Goal: Information Seeking & Learning: Understand process/instructions

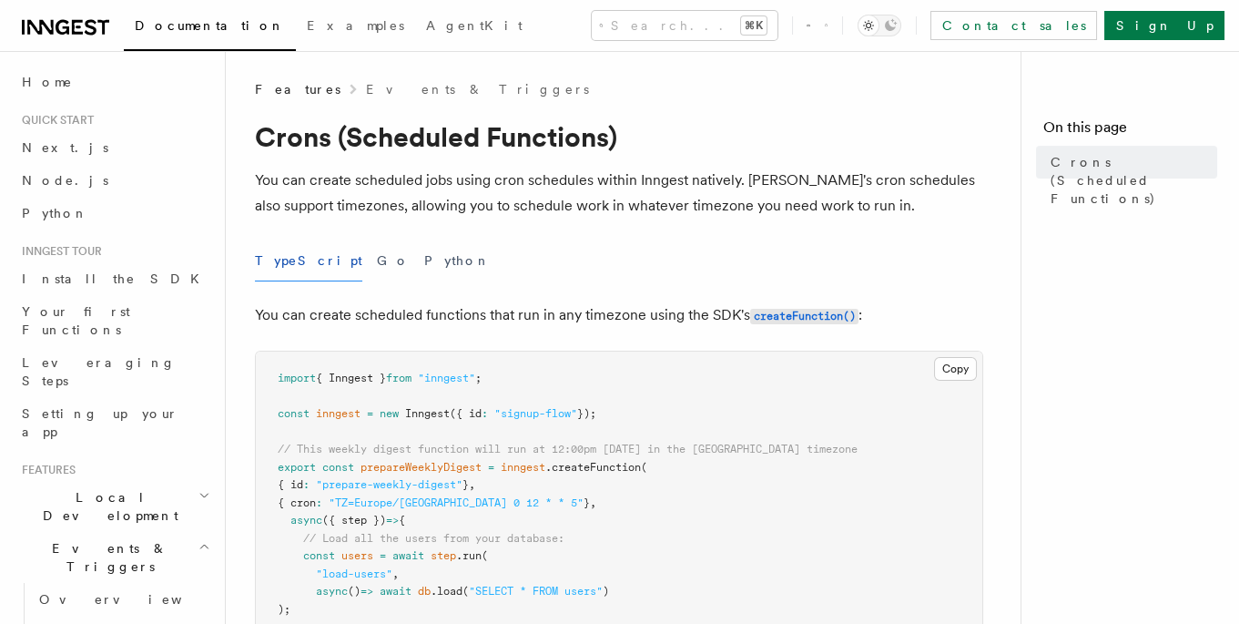
drag, startPoint x: 245, startPoint y: 140, endPoint x: 580, endPoint y: 520, distance: 506.5
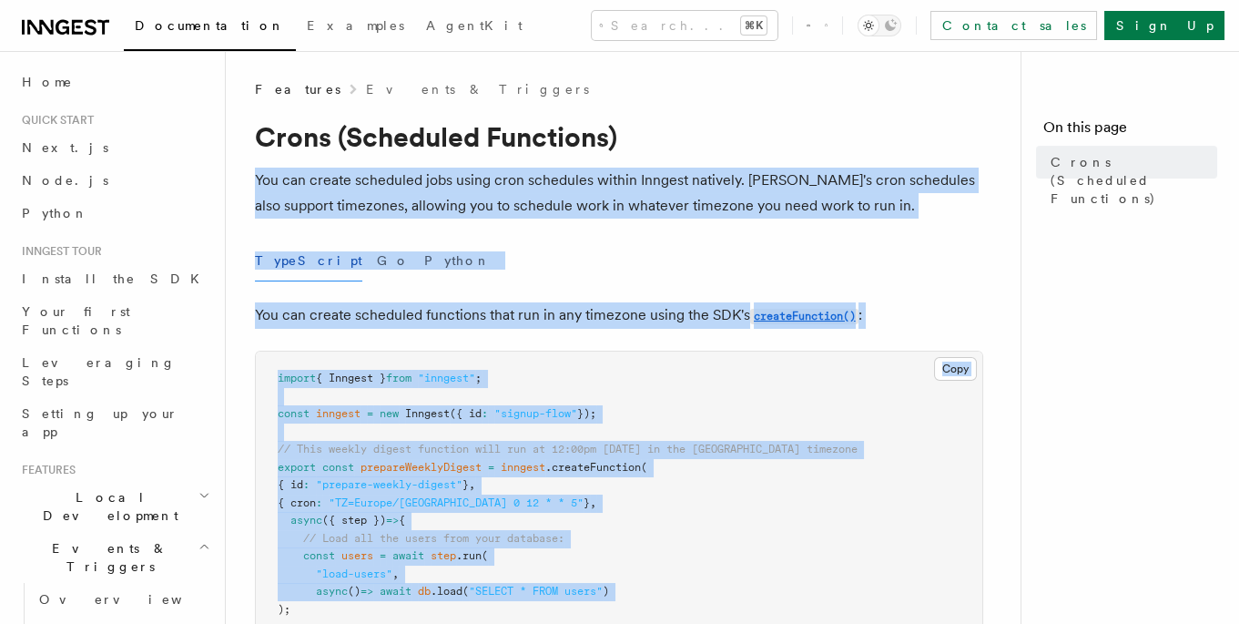
drag, startPoint x: 673, startPoint y: 599, endPoint x: 250, endPoint y: 148, distance: 618.5
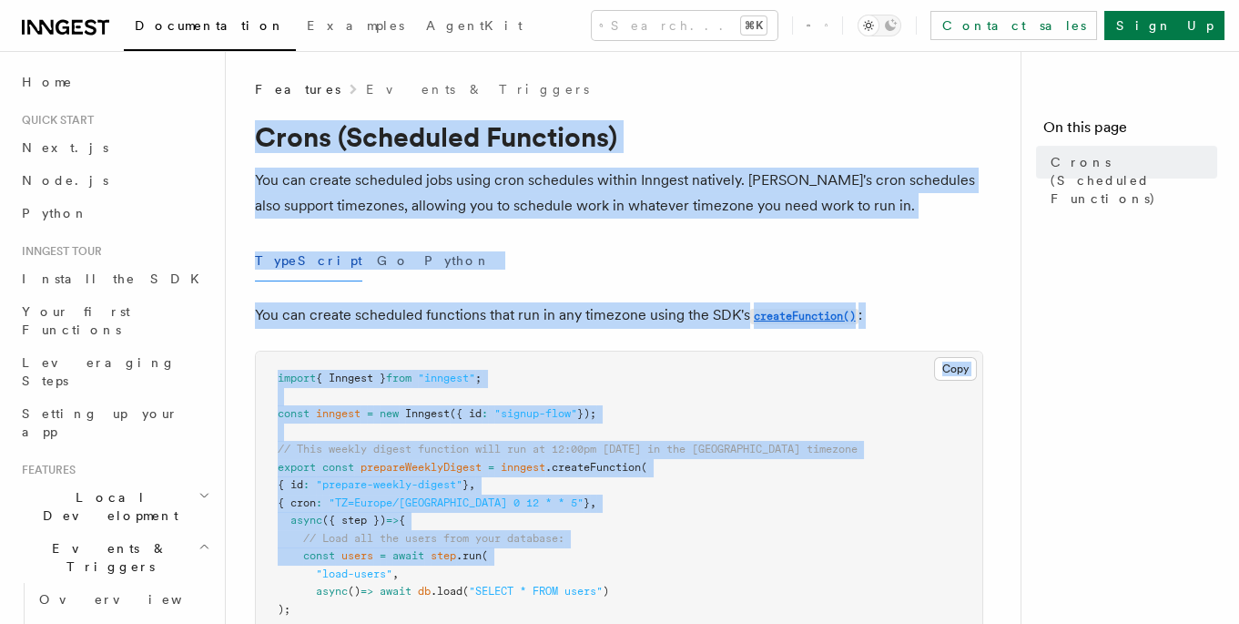
drag, startPoint x: 251, startPoint y: 145, endPoint x: 615, endPoint y: 561, distance: 552.5
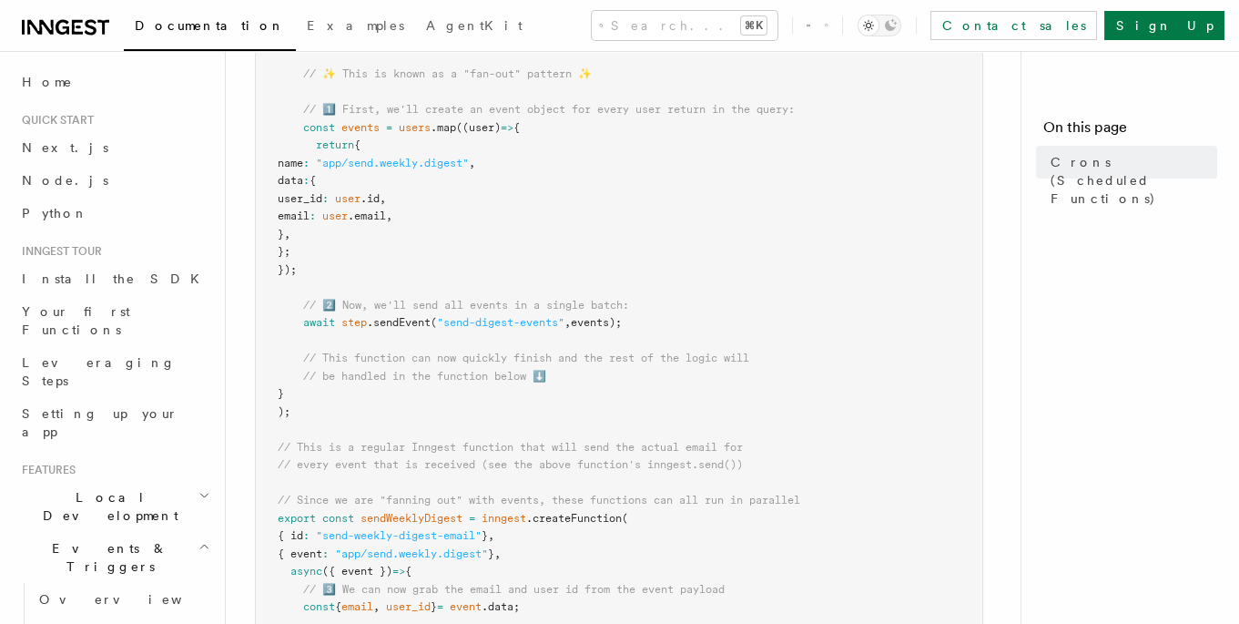
scroll to position [893, 0]
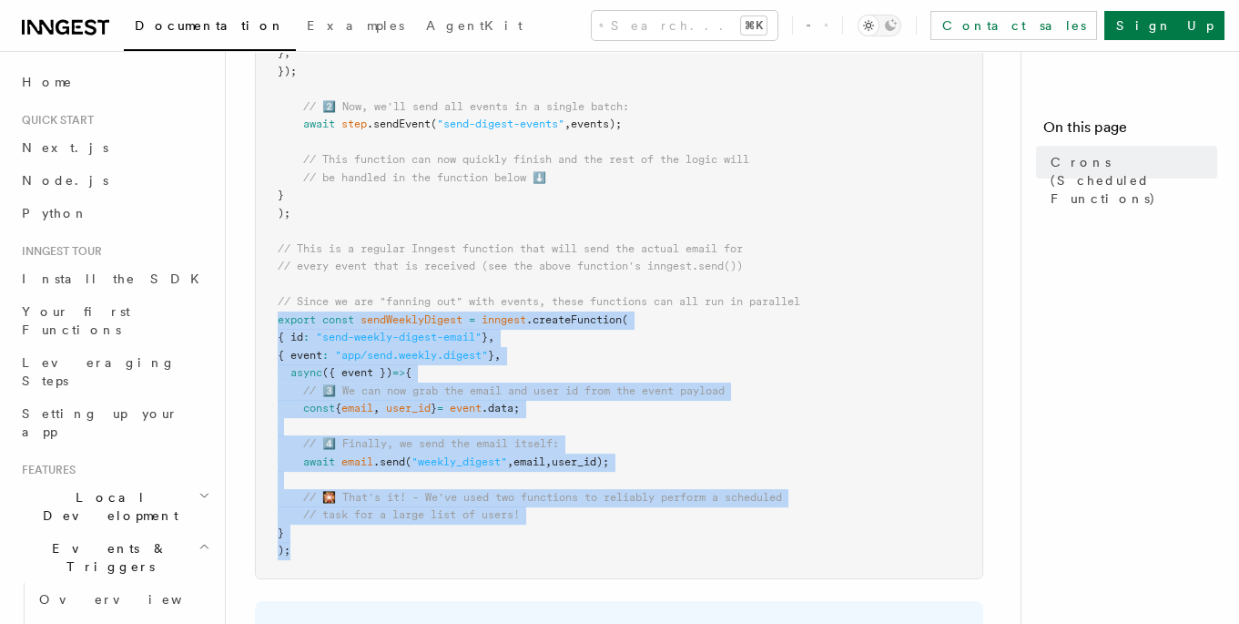
drag, startPoint x: 260, startPoint y: 320, endPoint x: 534, endPoint y: 570, distance: 370.6
click at [534, 570] on pre "import { Inngest } from "inngest" ; const inngest = new Inngest ({ id : "signup…" at bounding box center [619, 18] width 727 height 1120
click at [535, 566] on pre "import { Inngest } from "inngest" ; const inngest = new Inngest ({ id : "signup…" at bounding box center [619, 18] width 727 height 1120
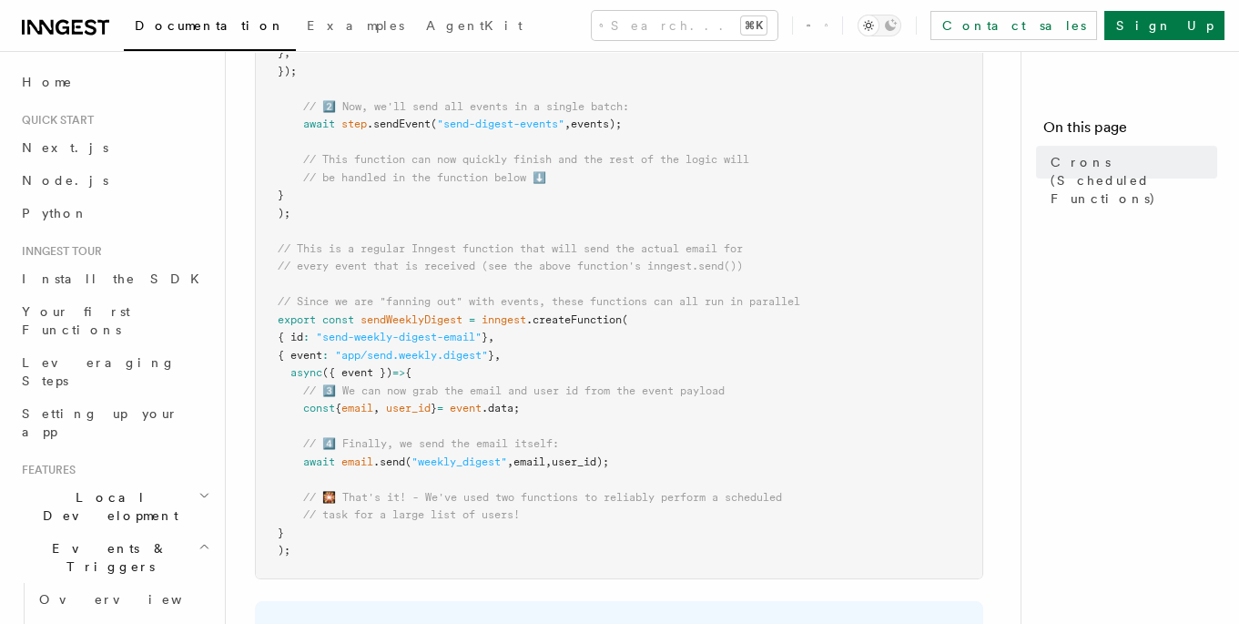
click at [403, 322] on span "sendWeeklyDigest" at bounding box center [412, 319] width 102 height 13
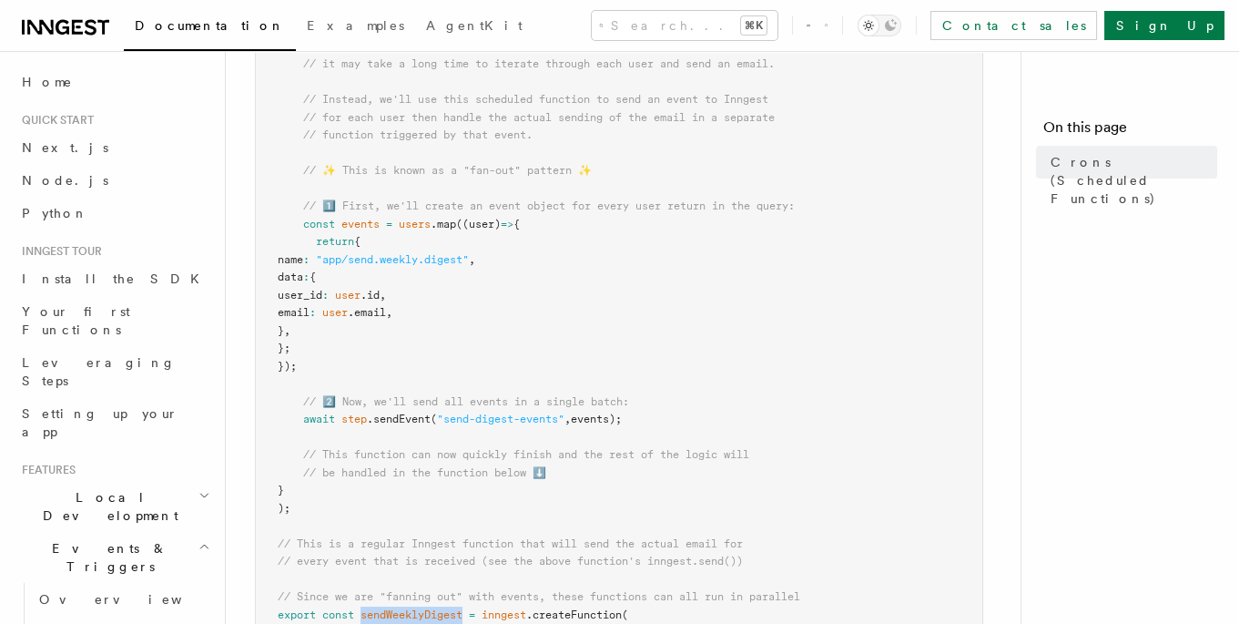
scroll to position [599, 0]
drag, startPoint x: 342, startPoint y: 423, endPoint x: 508, endPoint y: 425, distance: 166.7
click at [506, 426] on pre "import { Inngest } from "inngest" ; const inngest = new Inngest ({ id : "signup…" at bounding box center [619, 312] width 727 height 1120
click at [508, 425] on pre "import { Inngest } from "inngest" ; const inngest = new Inngest ({ id : "signup…" at bounding box center [619, 312] width 727 height 1120
click at [456, 421] on span ""send-digest-events"" at bounding box center [500, 418] width 127 height 13
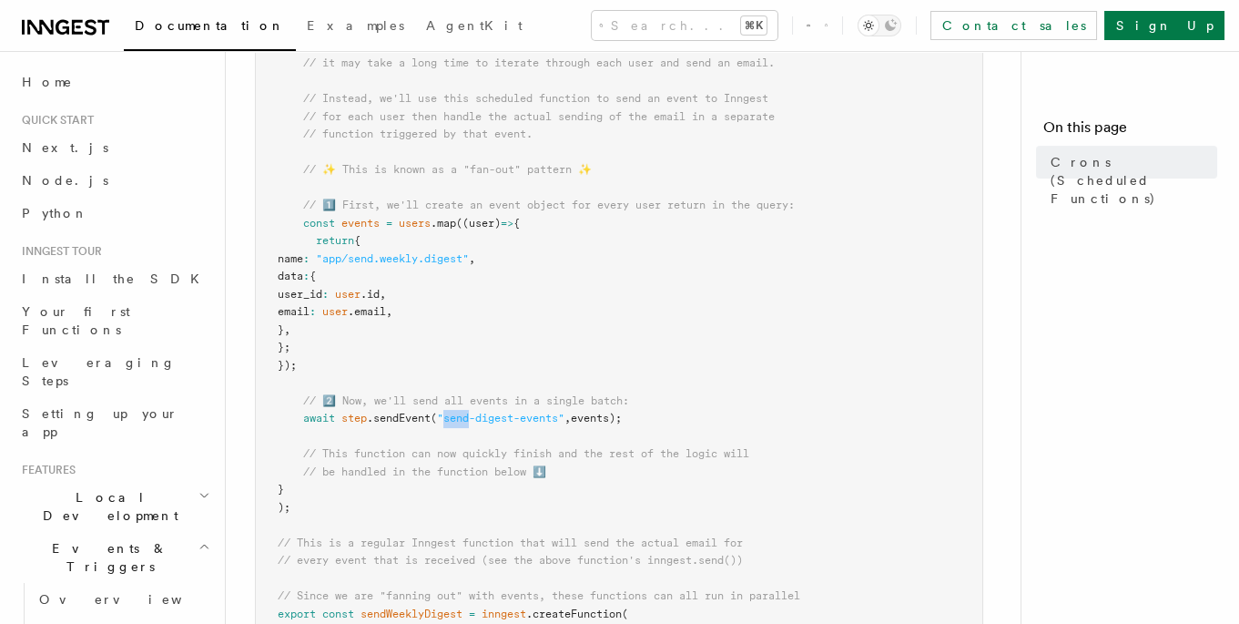
drag, startPoint x: 456, startPoint y: 421, endPoint x: 594, endPoint y: 433, distance: 138.1
click at [457, 421] on span ""send-digest-events"" at bounding box center [500, 418] width 127 height 13
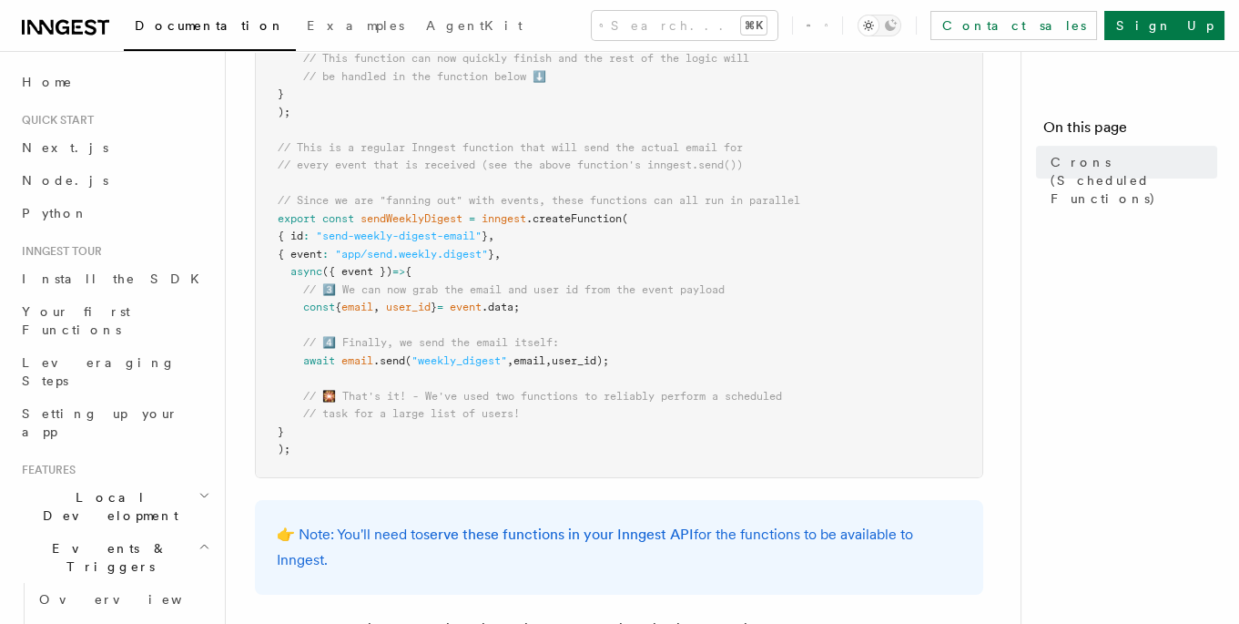
scroll to position [996, 0]
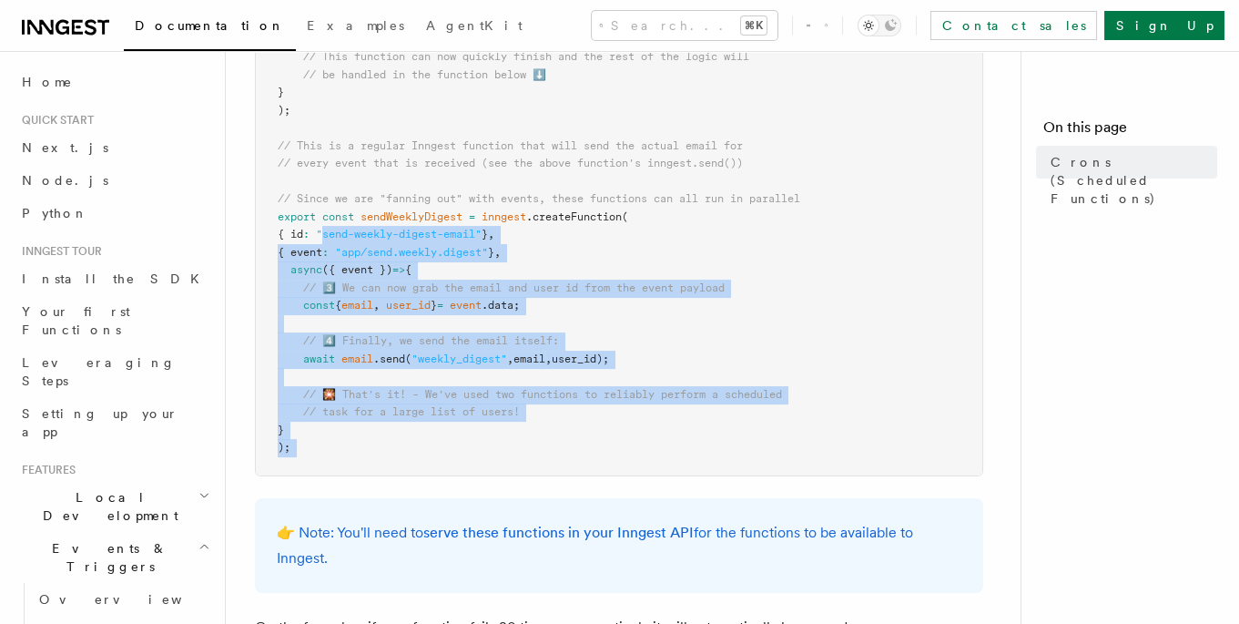
drag, startPoint x: 337, startPoint y: 239, endPoint x: 524, endPoint y: 484, distance: 308.7
click at [524, 484] on article "Features Events & Triggers Crons (Scheduled Functions) You can create scheduled…" at bounding box center [630, 43] width 751 height 1918
click at [525, 483] on article "Features Events & Triggers Crons (Scheduled Functions) You can create scheduled…" at bounding box center [630, 43] width 751 height 1918
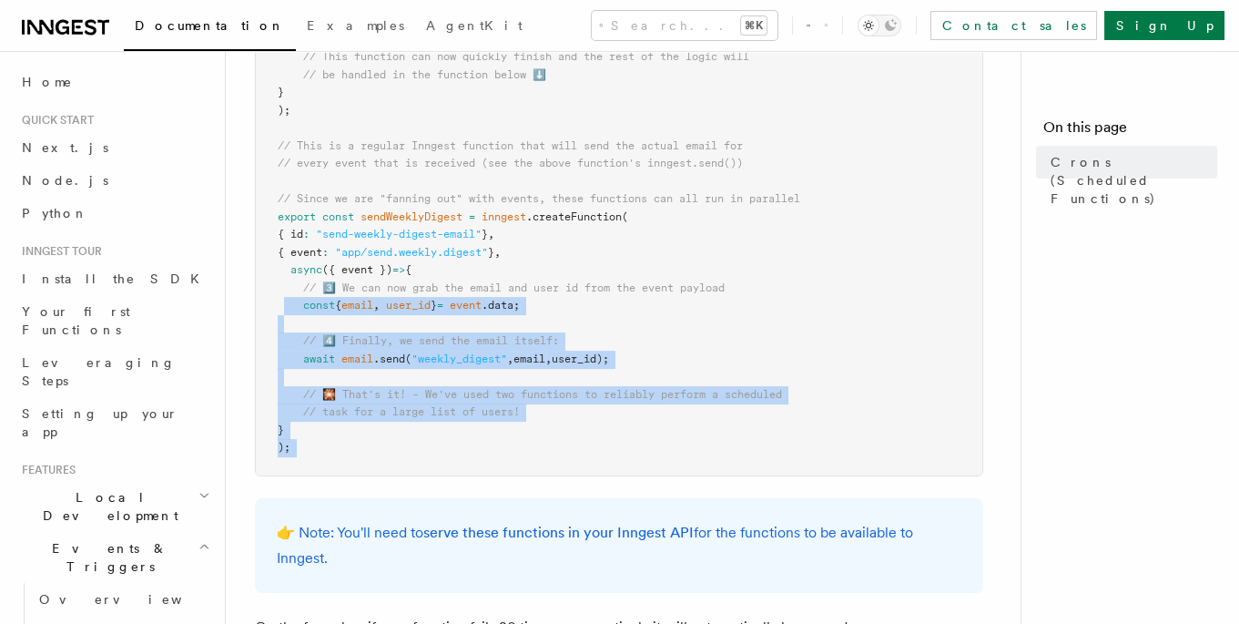
drag, startPoint x: 328, startPoint y: 304, endPoint x: 602, endPoint y: 483, distance: 327.1
click at [602, 485] on article "Features Events & Triggers Crons (Scheduled Functions) You can create scheduled…" at bounding box center [630, 43] width 751 height 1918
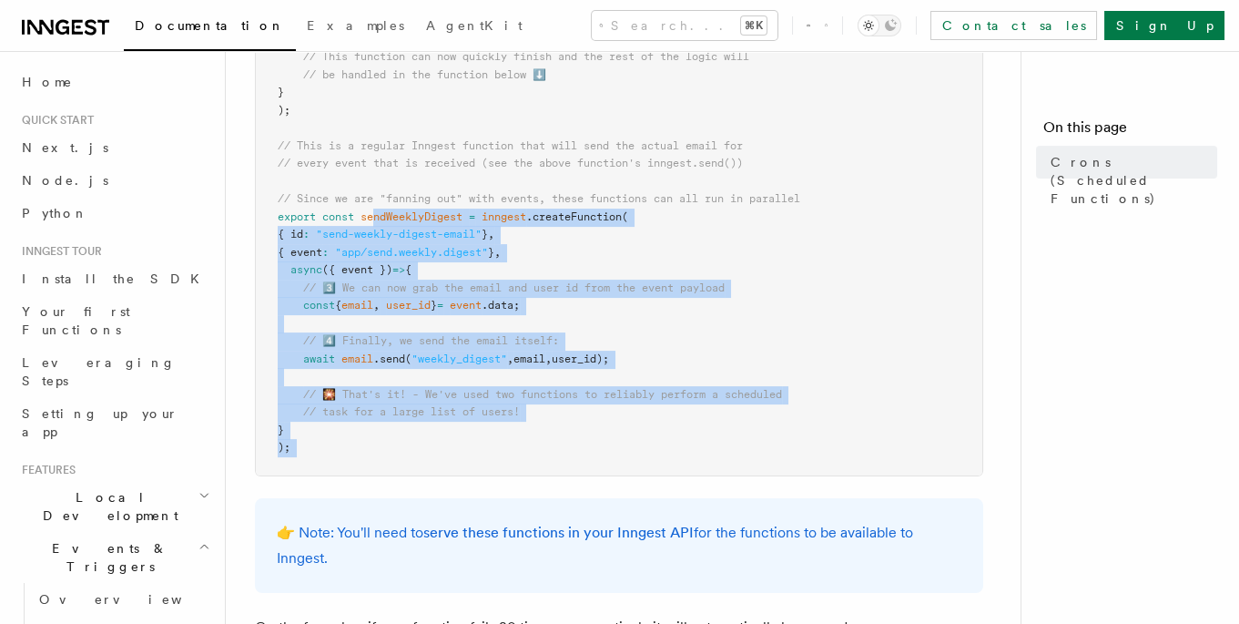
drag, startPoint x: 602, startPoint y: 483, endPoint x: 462, endPoint y: 406, distance: 159.8
click at [375, 218] on article "Features Events & Triggers Crons (Scheduled Functions) You can create scheduled…" at bounding box center [630, 43] width 751 height 1918
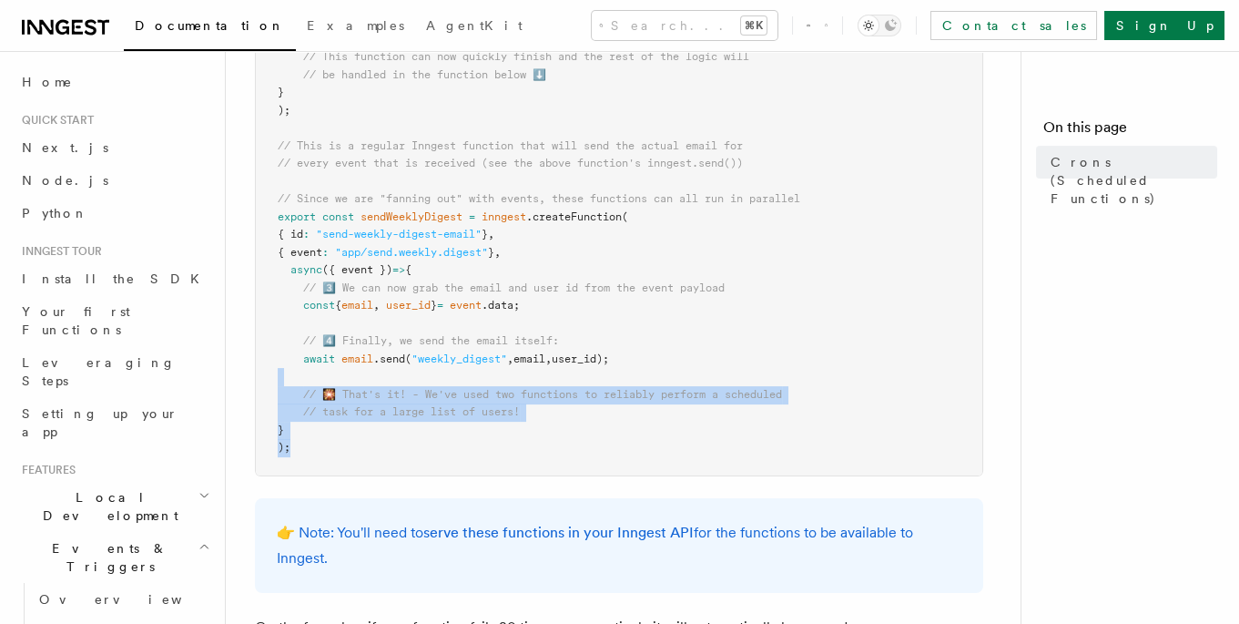
drag, startPoint x: 419, startPoint y: 375, endPoint x: 642, endPoint y: 444, distance: 233.6
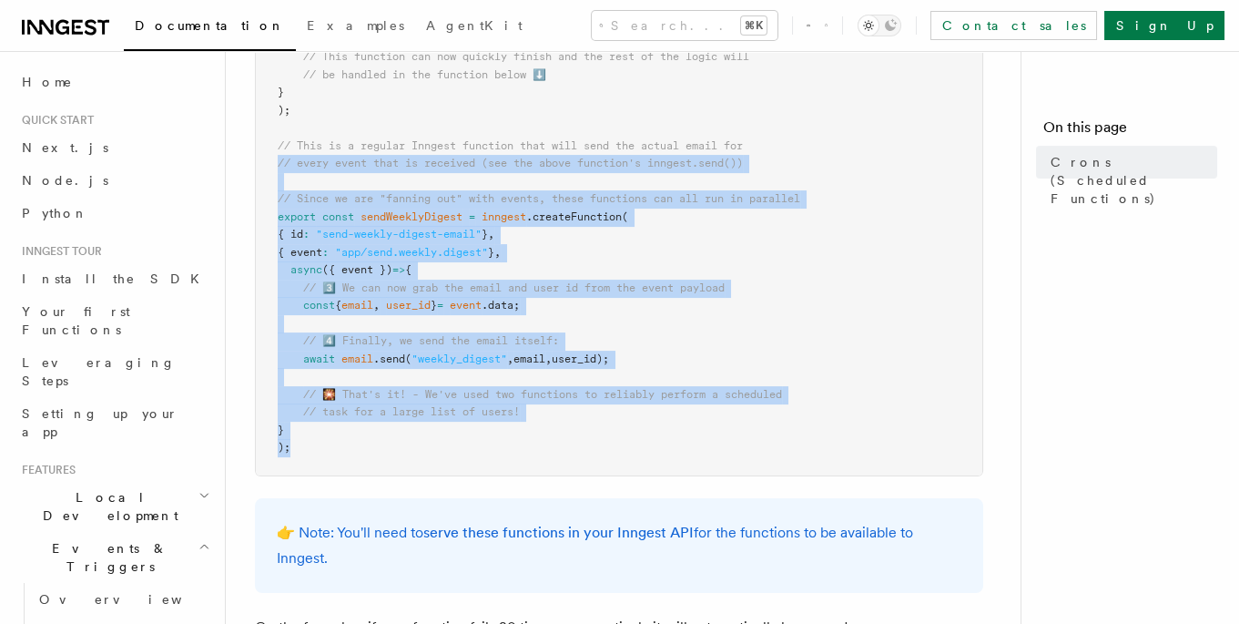
drag, startPoint x: 593, startPoint y: 468, endPoint x: 382, endPoint y: 238, distance: 312.6
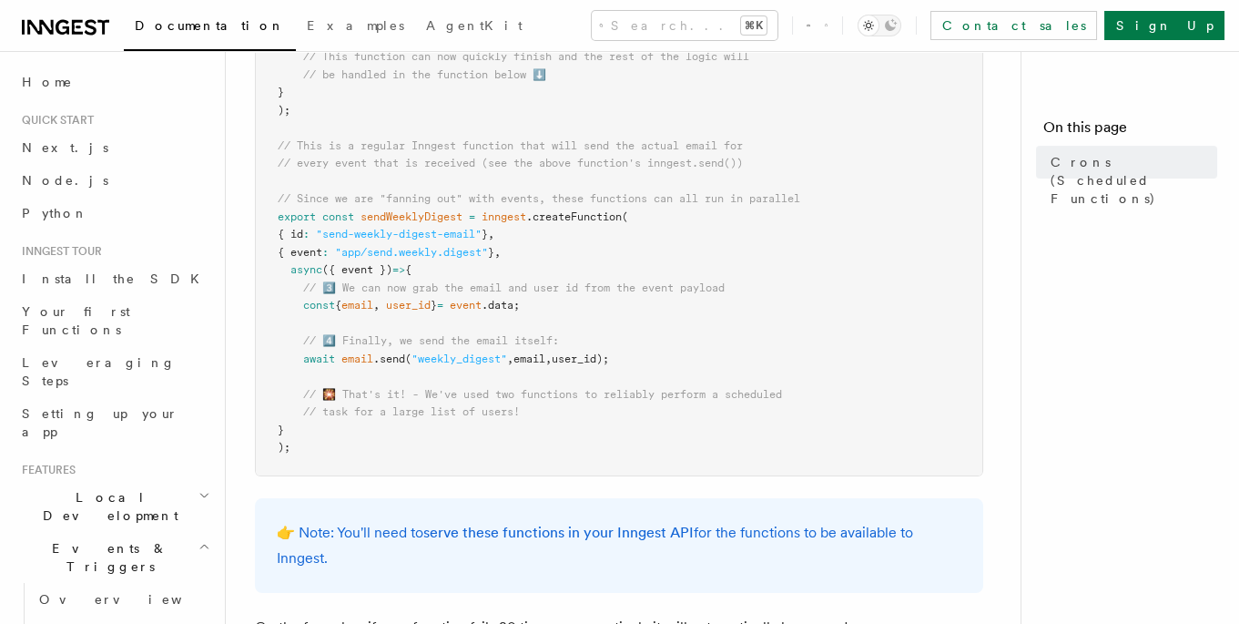
click at [432, 283] on span "// 3️⃣ We can now grab the email and user id from the event payload" at bounding box center [514, 287] width 422 height 13
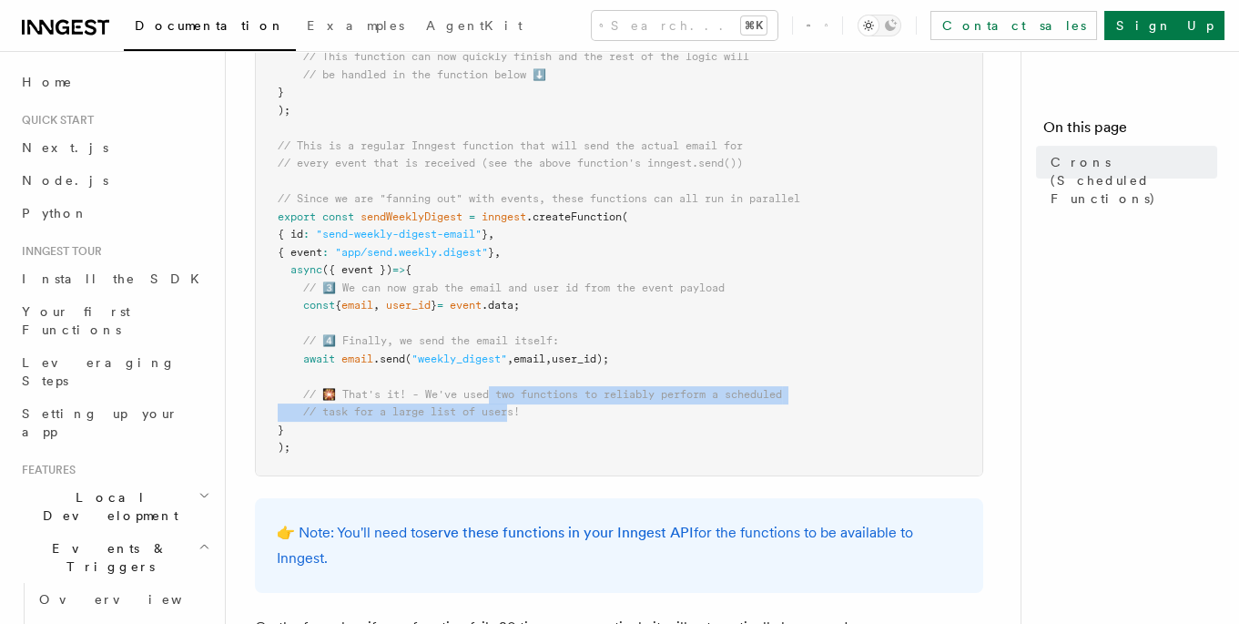
drag, startPoint x: 490, startPoint y: 402, endPoint x: 532, endPoint y: 423, distance: 47.3
drag, startPoint x: 557, startPoint y: 438, endPoint x: 458, endPoint y: 199, distance: 259.3
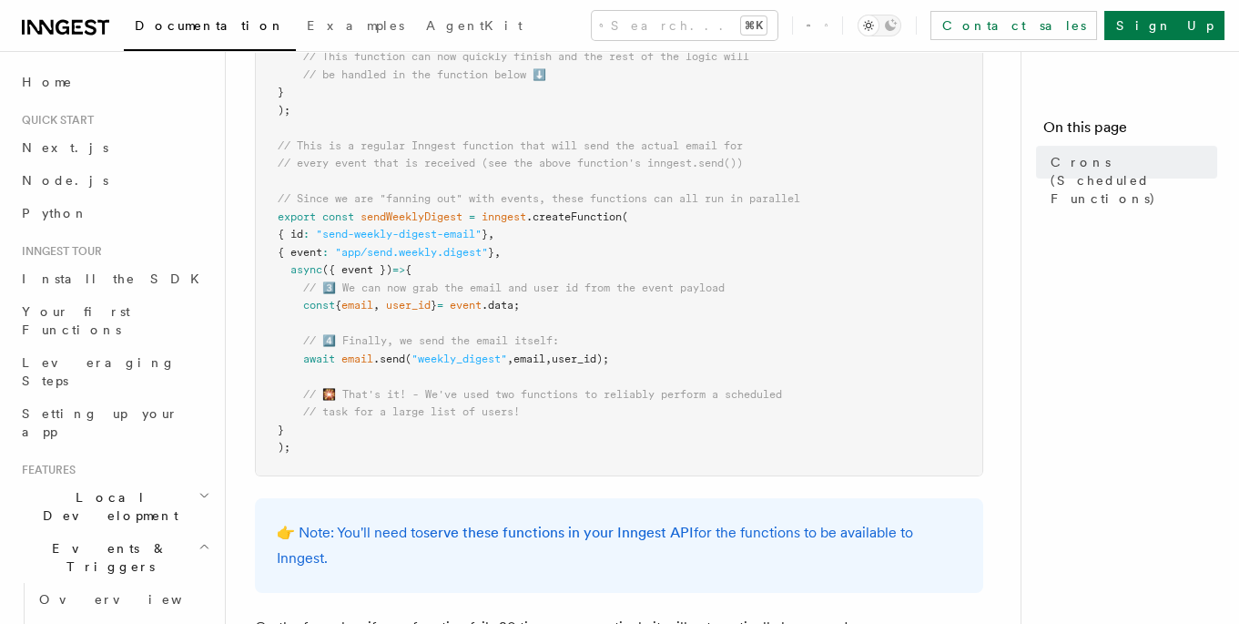
click at [459, 201] on span "// Since we are "fanning out" with events, these functions can all run in paral…" at bounding box center [539, 198] width 523 height 13
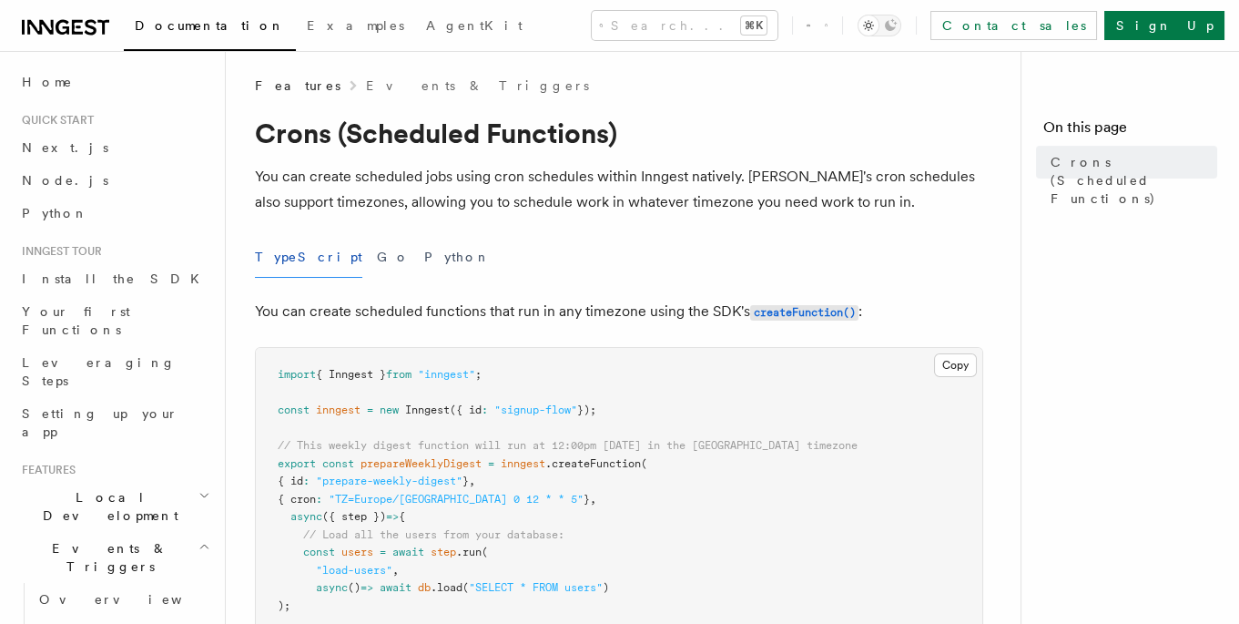
scroll to position [0, 0]
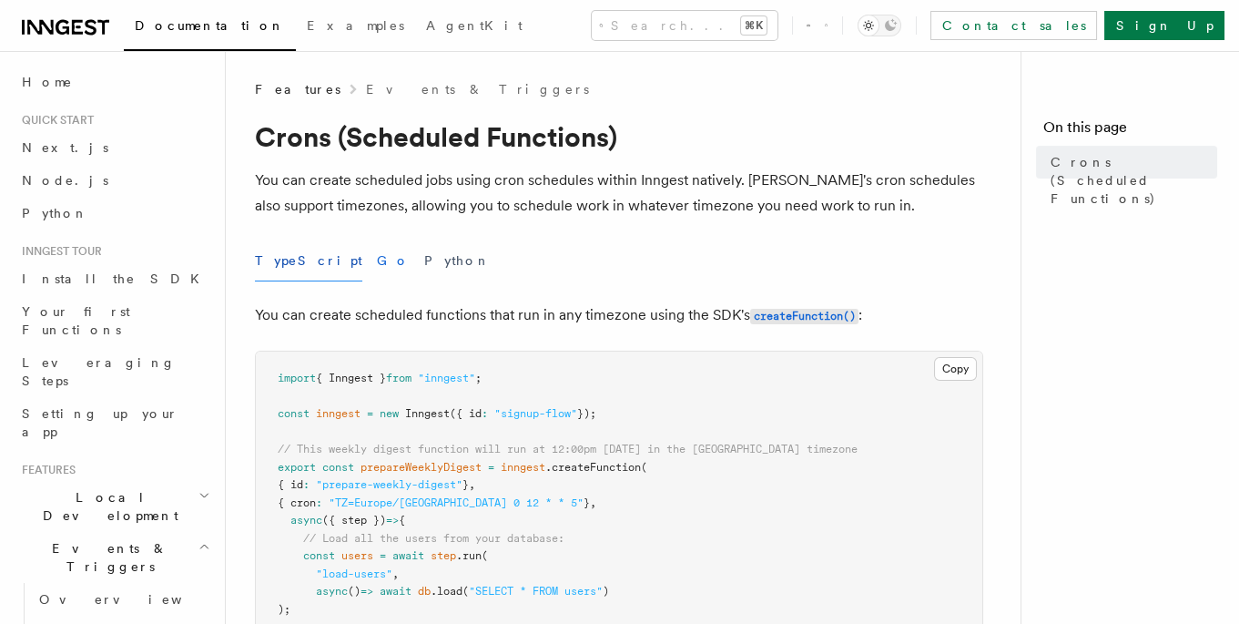
click at [377, 271] on button "Go" at bounding box center [393, 260] width 33 height 41
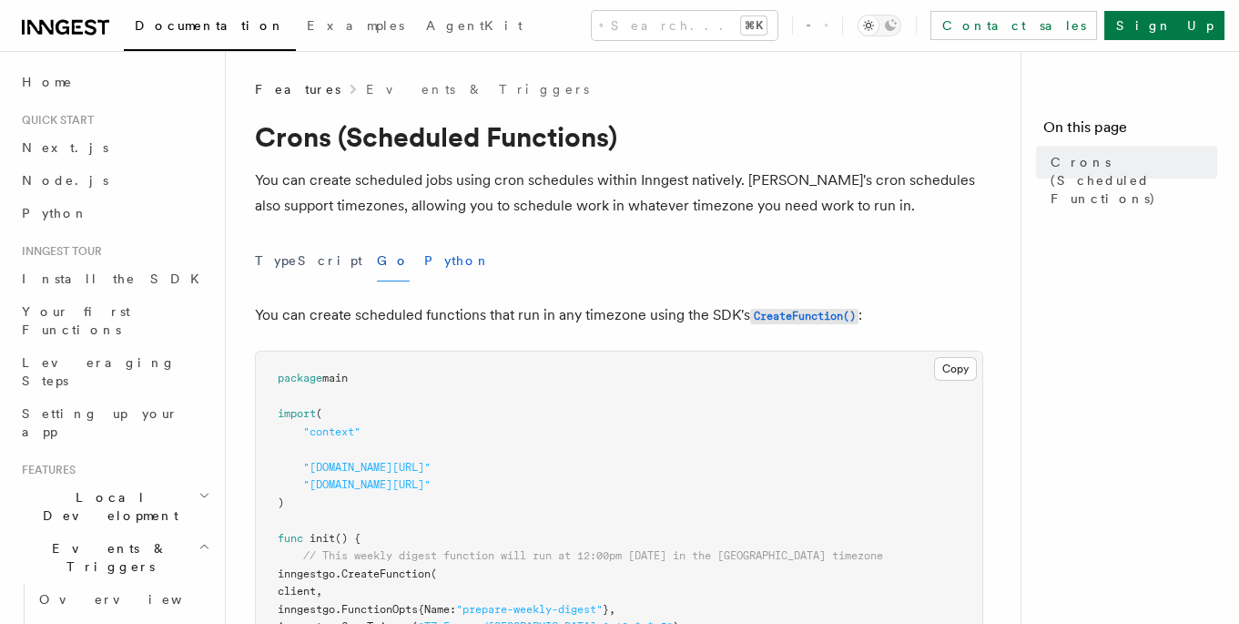
click at [424, 270] on button "Python" at bounding box center [457, 260] width 66 height 41
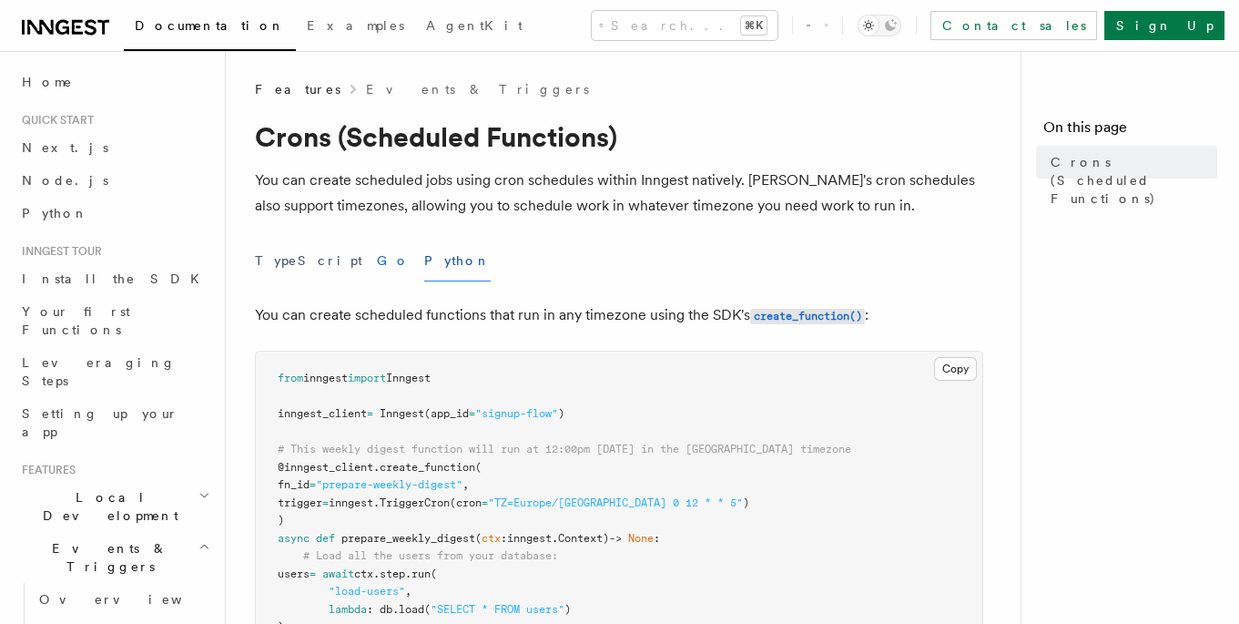
click at [377, 270] on button "Go" at bounding box center [393, 260] width 33 height 41
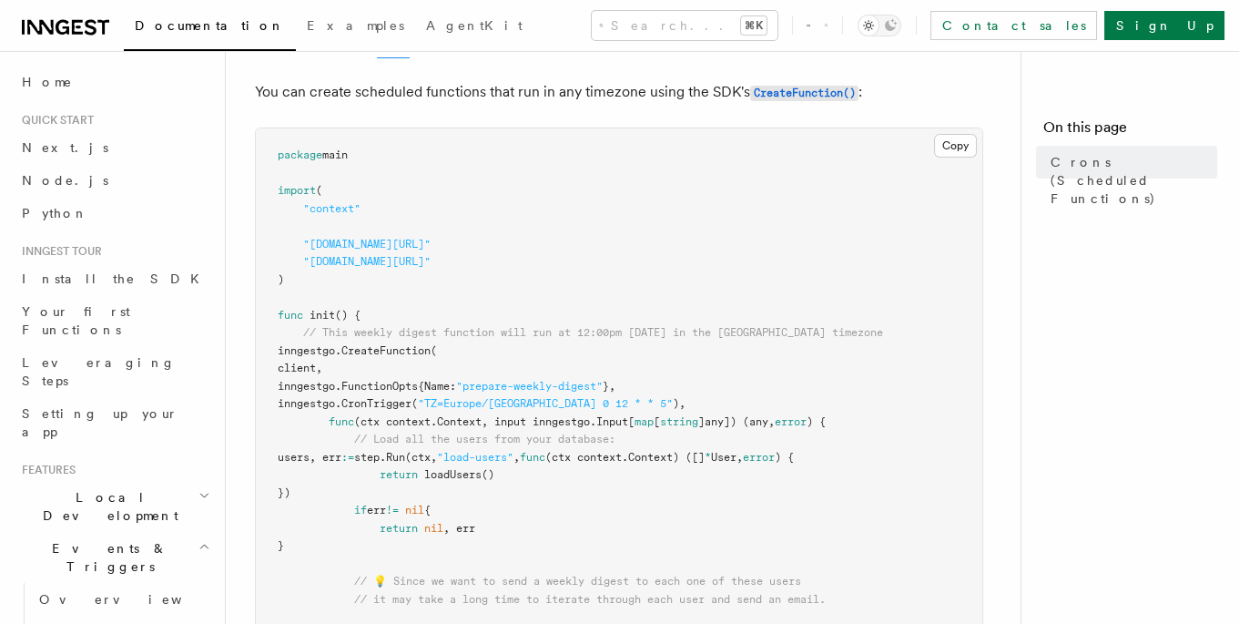
scroll to position [265, 0]
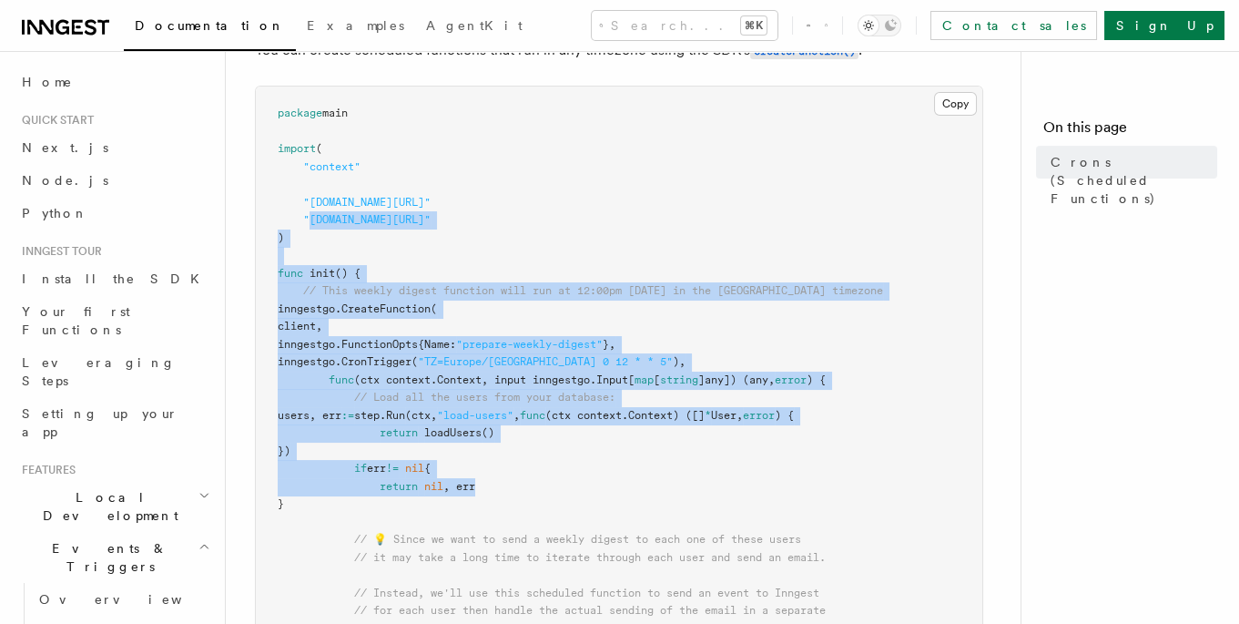
drag, startPoint x: 533, startPoint y: 425, endPoint x: 616, endPoint y: 479, distance: 98.8
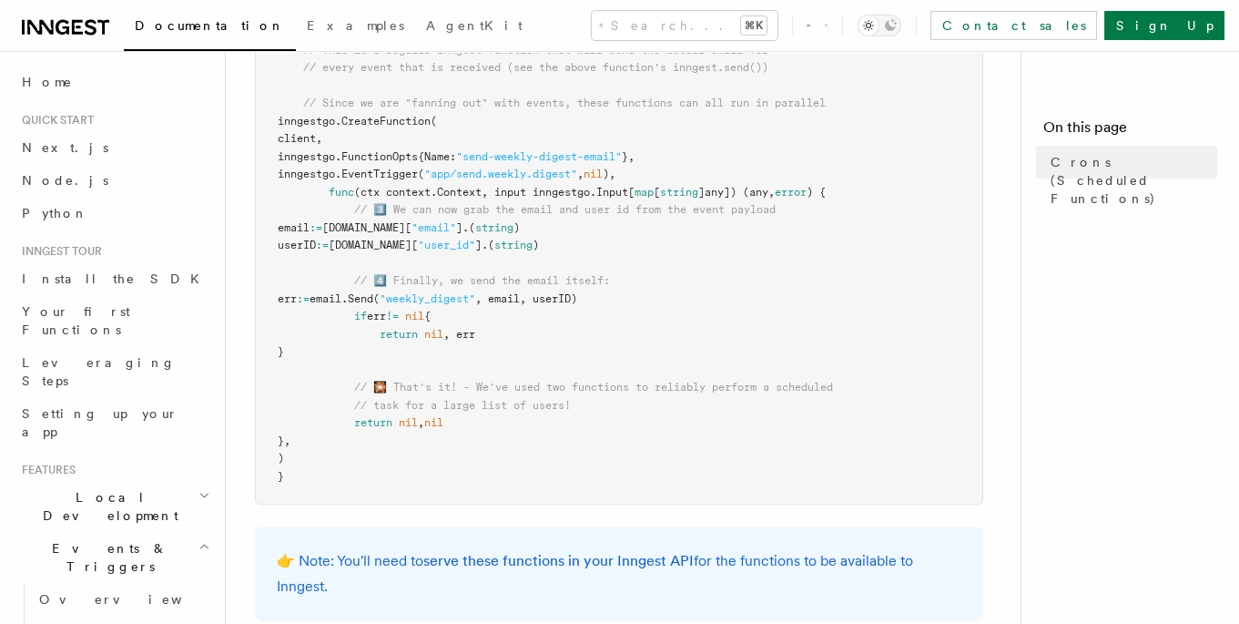
scroll to position [1345, 0]
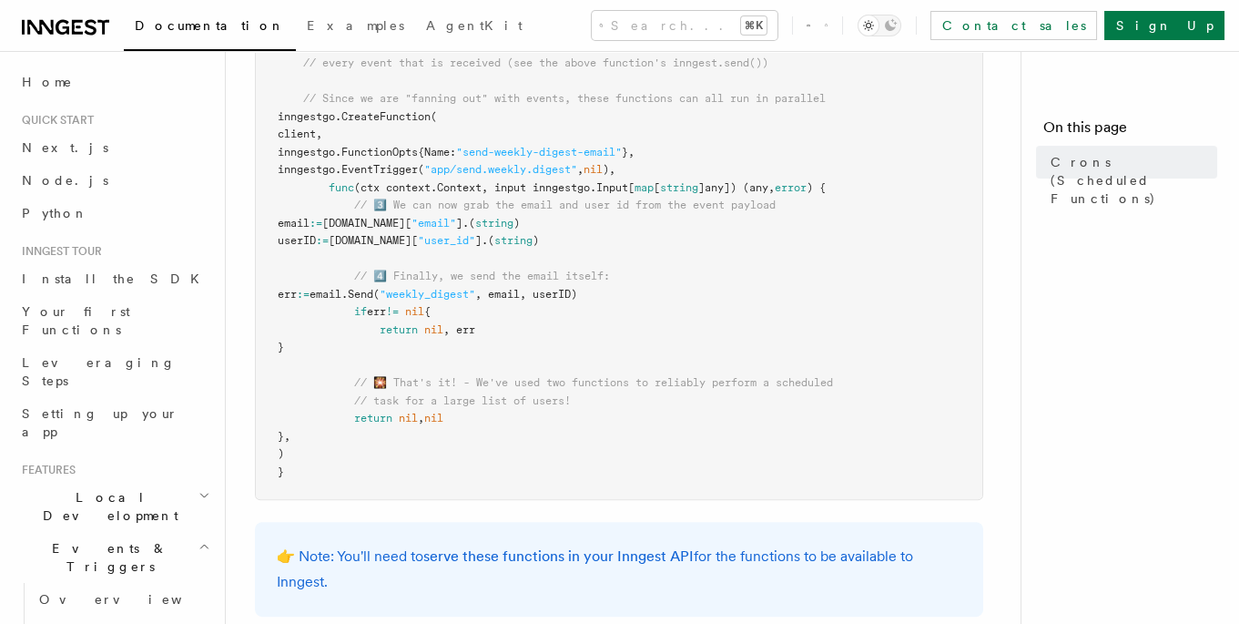
drag, startPoint x: 525, startPoint y: 448, endPoint x: 381, endPoint y: 199, distance: 287.7
drag, startPoint x: 449, startPoint y: 273, endPoint x: 458, endPoint y: 291, distance: 19.6
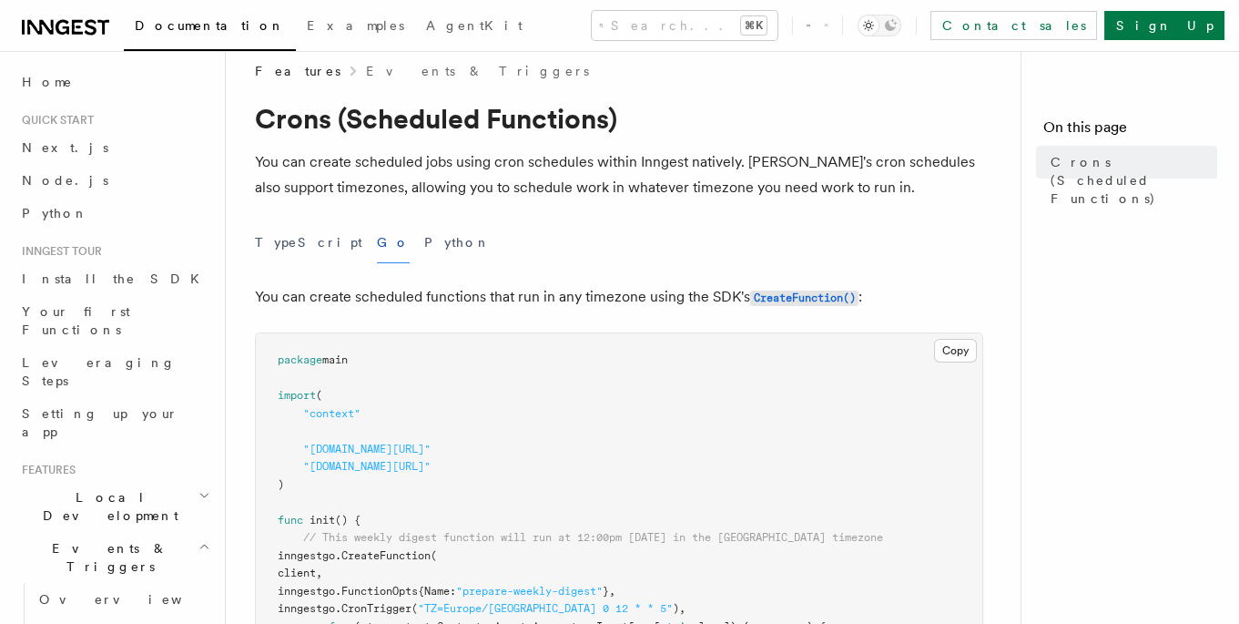
scroll to position [0, 0]
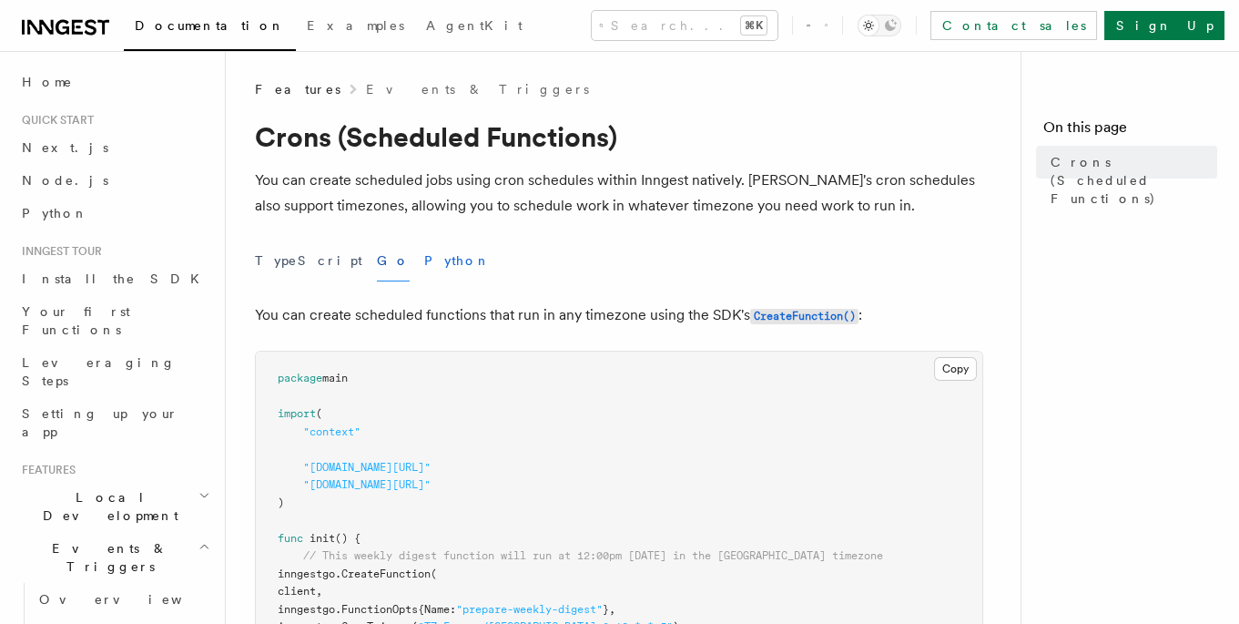
click at [424, 278] on button "Python" at bounding box center [457, 260] width 66 height 41
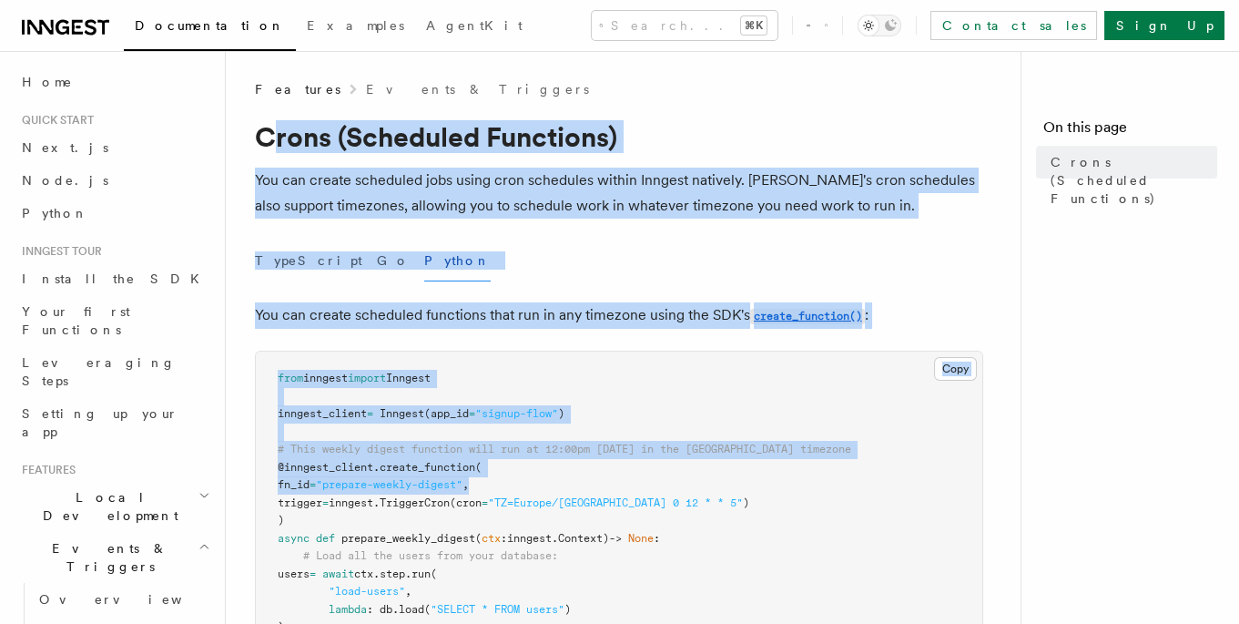
drag, startPoint x: 272, startPoint y: 138, endPoint x: 620, endPoint y: 483, distance: 490.0
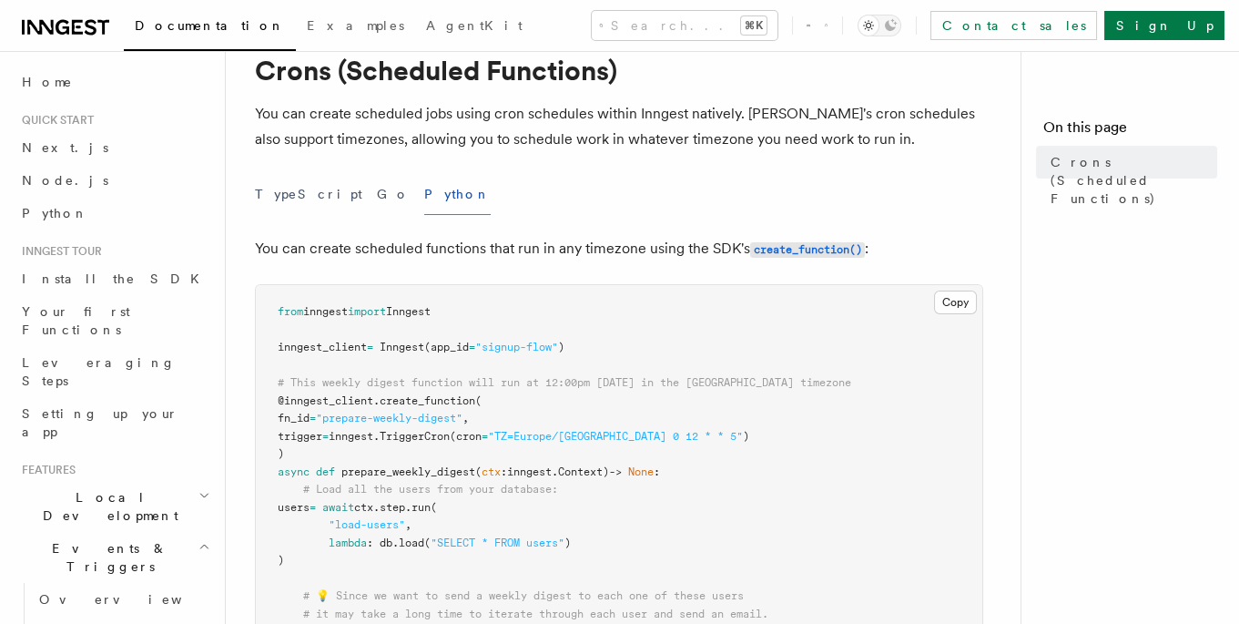
scroll to position [199, 0]
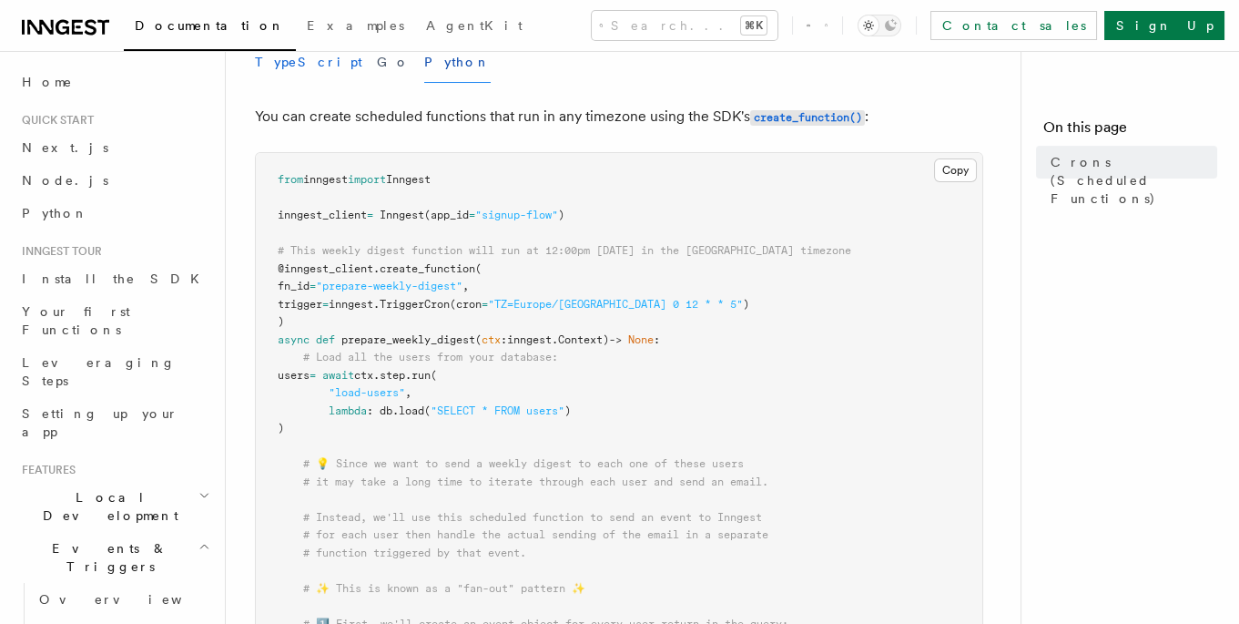
click at [305, 78] on button "TypeScript" at bounding box center [308, 62] width 107 height 41
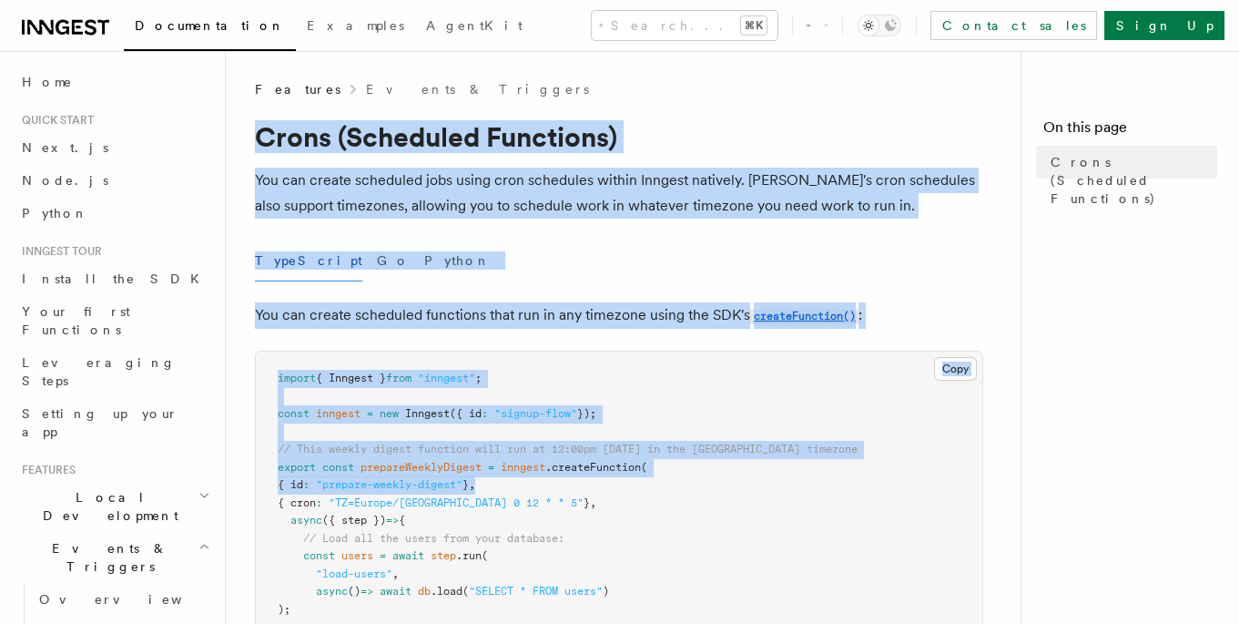
drag, startPoint x: 266, startPoint y: 143, endPoint x: 710, endPoint y: 488, distance: 562.7
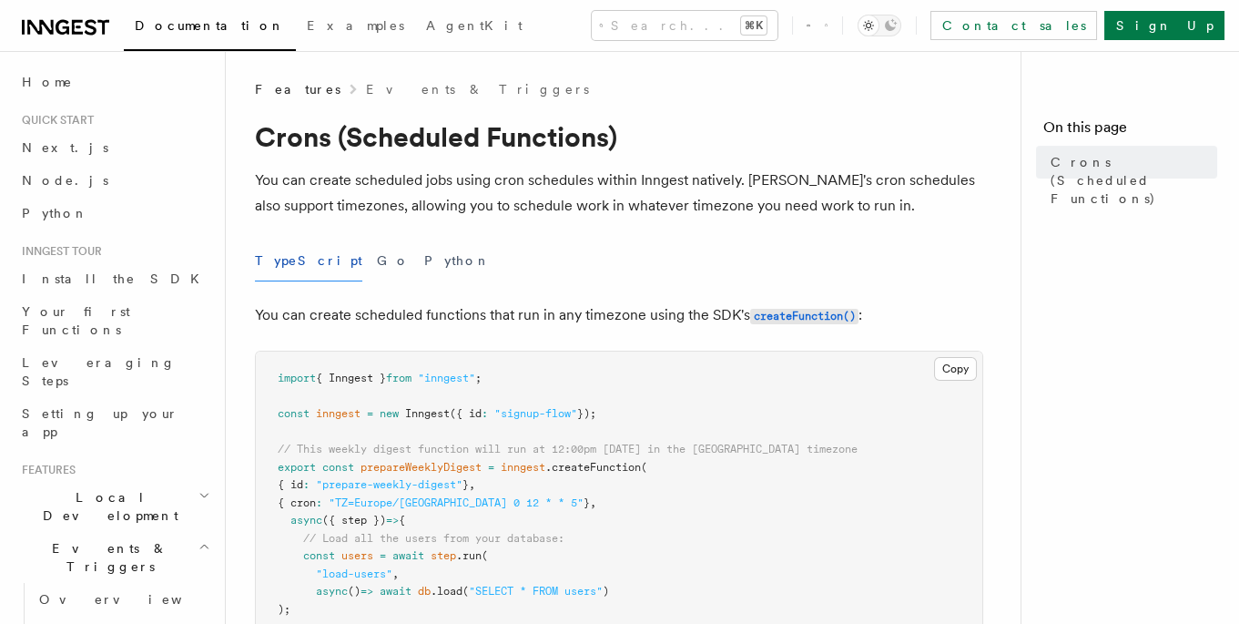
drag, startPoint x: 710, startPoint y: 488, endPoint x: 650, endPoint y: 456, distance: 68.0
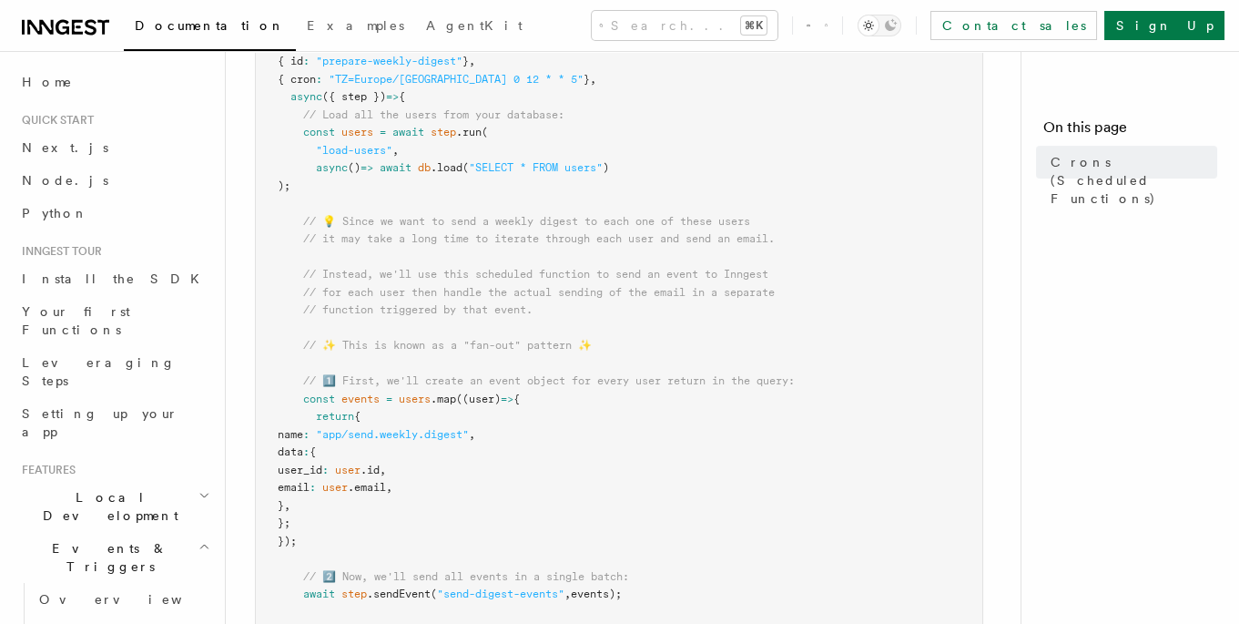
scroll to position [421, 0]
drag, startPoint x: 330, startPoint y: 126, endPoint x: 718, endPoint y: 508, distance: 544.8
click at [717, 508] on pre "import { Inngest } from "inngest" ; const inngest = new Inngest ({ id : "signup…" at bounding box center [619, 491] width 727 height 1120
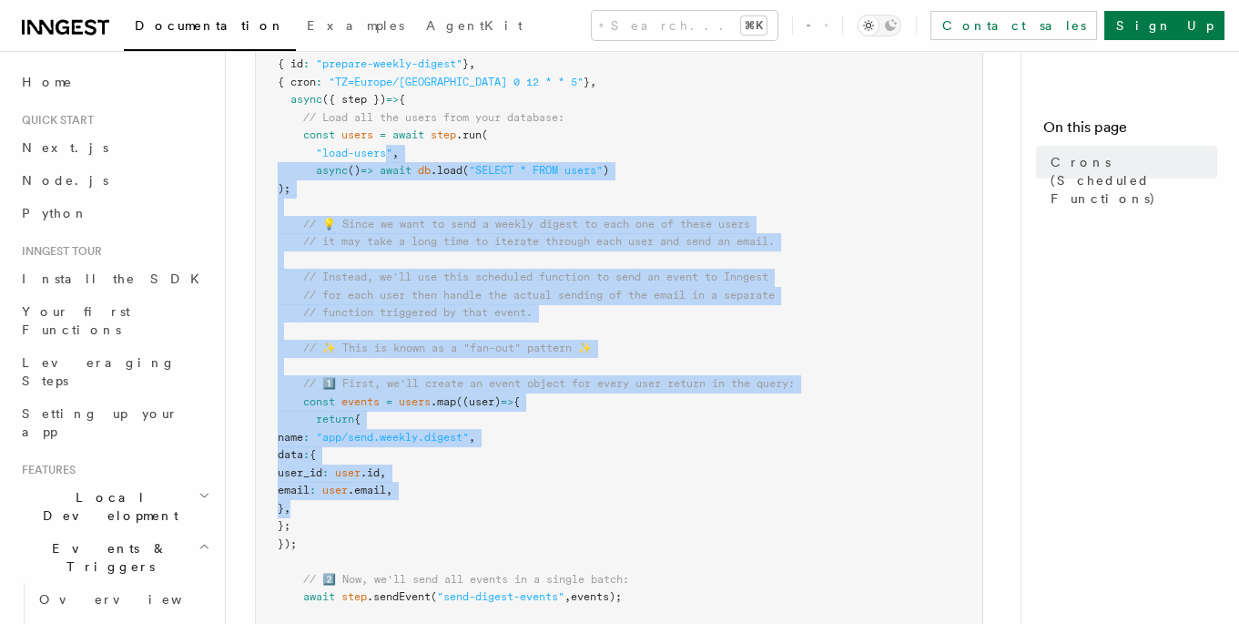
drag, startPoint x: 543, startPoint y: 351, endPoint x: 387, endPoint y: 150, distance: 253.8
click at [386, 149] on pre "import { Inngest } from "inngest" ; const inngest = new Inngest ({ id : "signup…" at bounding box center [619, 491] width 727 height 1120
click at [481, 249] on pre "import { Inngest } from "inngest" ; const inngest = new Inngest ({ id : "signup…" at bounding box center [619, 491] width 727 height 1120
